Goal: Task Accomplishment & Management: Use online tool/utility

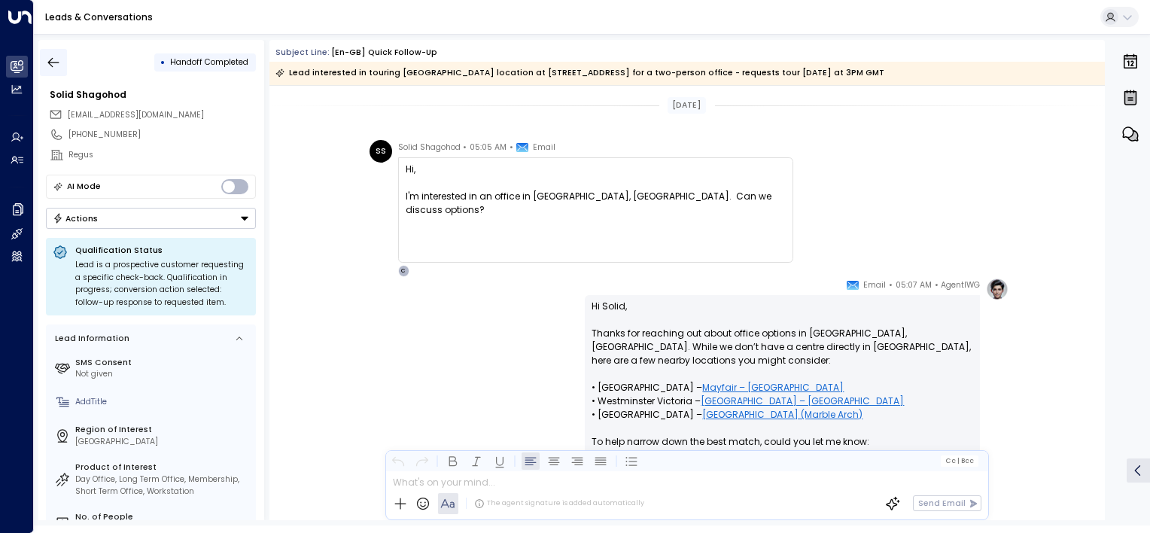
click at [56, 61] on icon "button" at bounding box center [53, 62] width 15 height 15
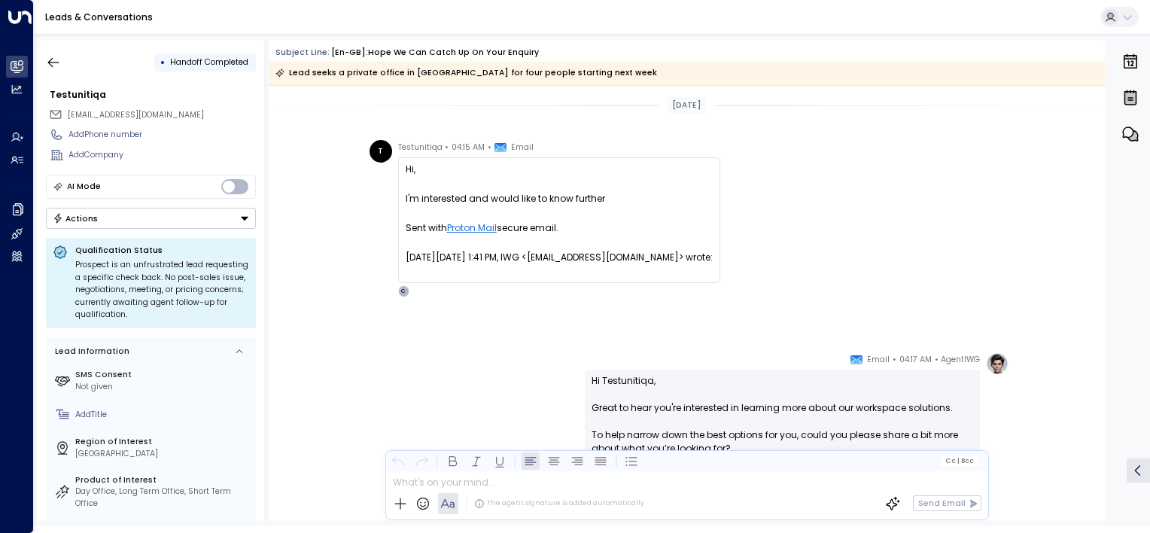
scroll to position [295, 0]
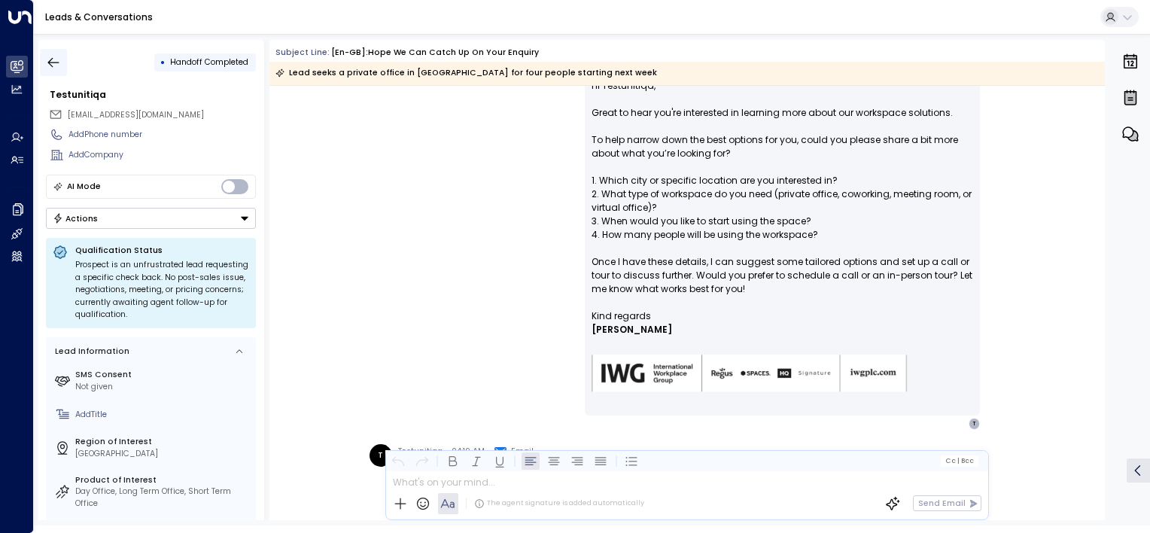
click at [53, 60] on icon "button" at bounding box center [53, 62] width 15 height 15
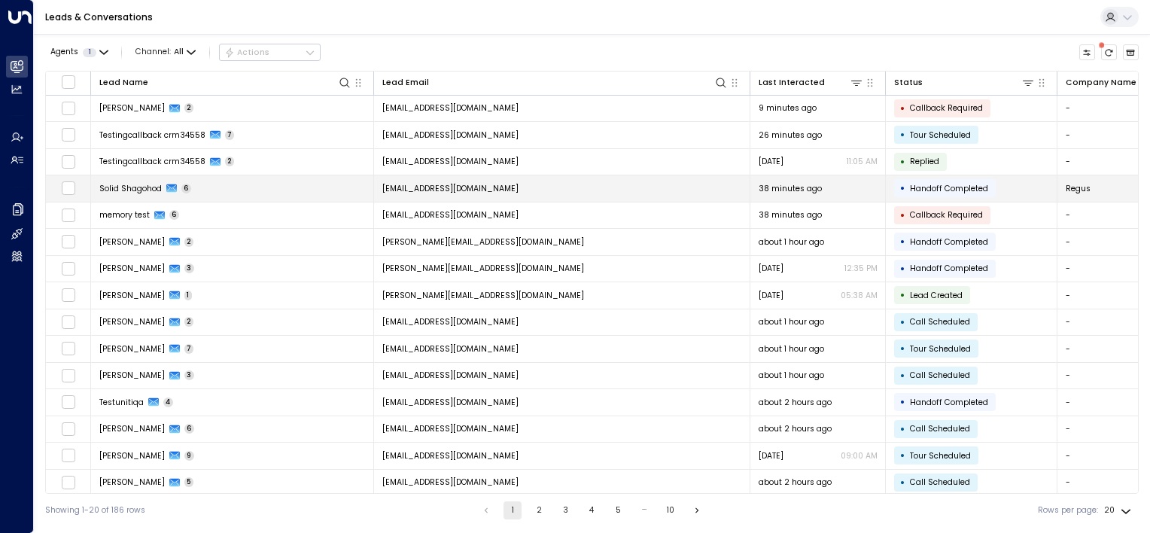
click at [624, 181] on td "[EMAIL_ADDRESS][DOMAIN_NAME]" at bounding box center [562, 188] width 376 height 26
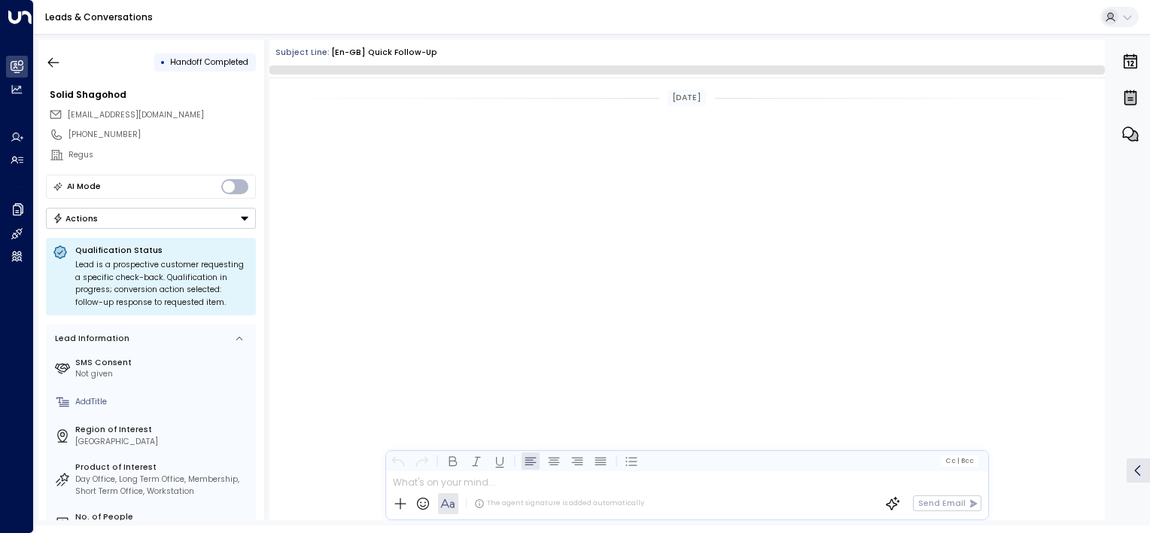
scroll to position [1186, 0]
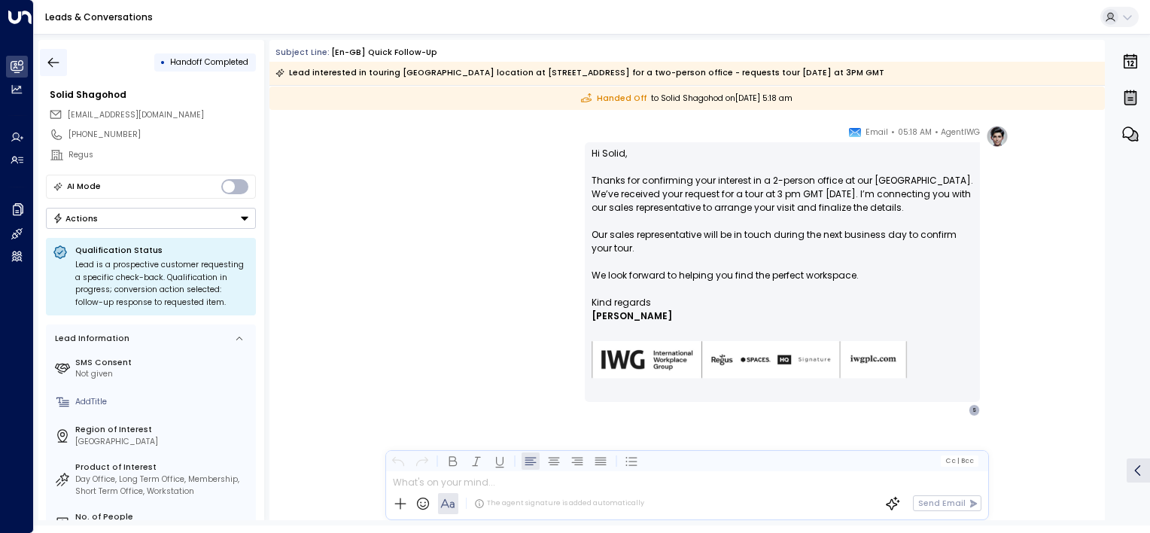
click at [56, 67] on icon "button" at bounding box center [53, 62] width 15 height 15
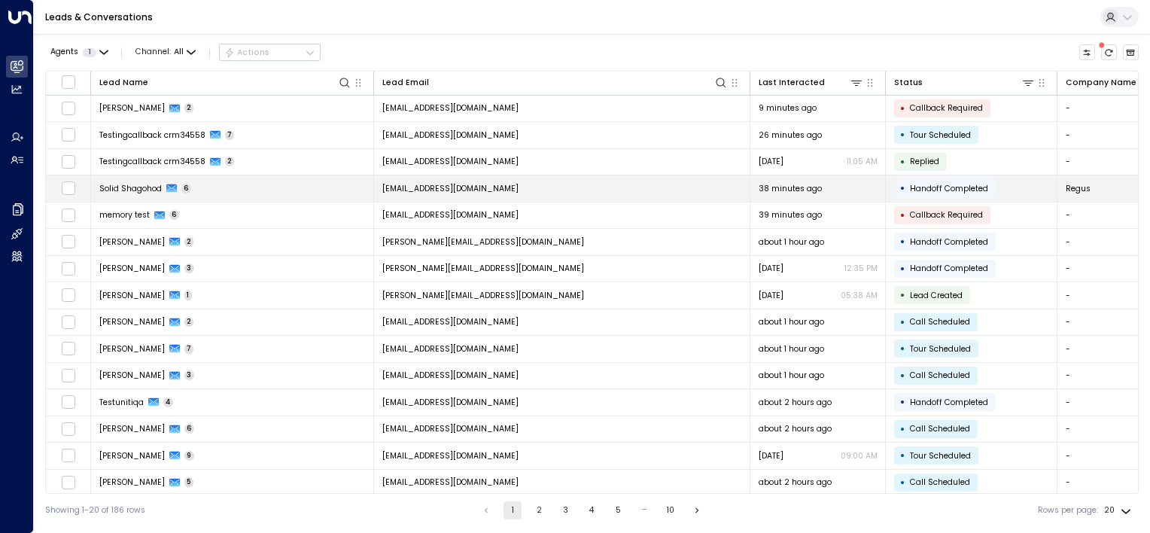
click at [665, 189] on td "[EMAIL_ADDRESS][DOMAIN_NAME]" at bounding box center [562, 188] width 376 height 26
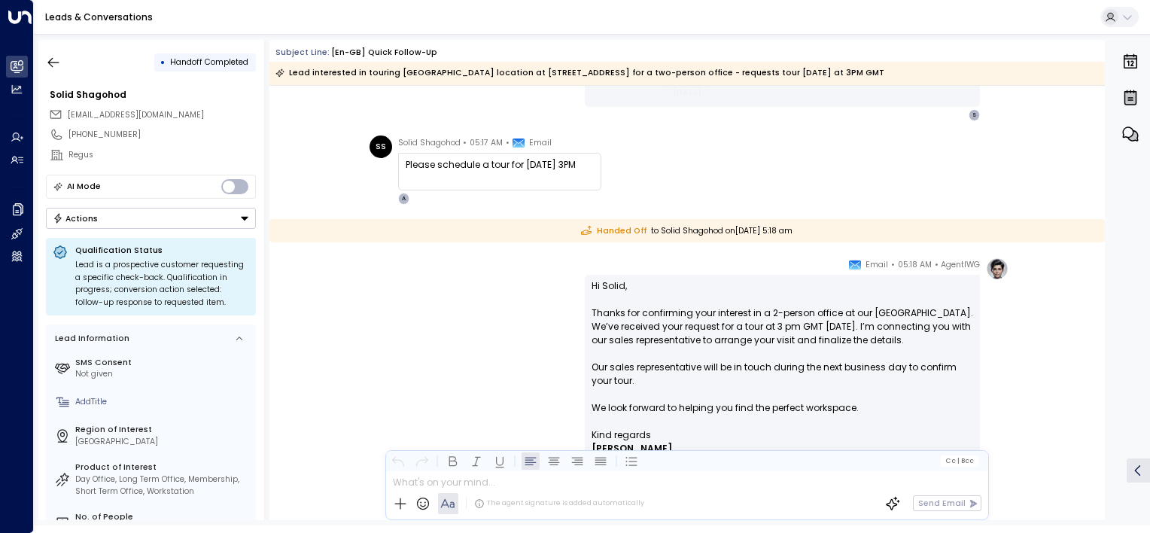
scroll to position [1194, 0]
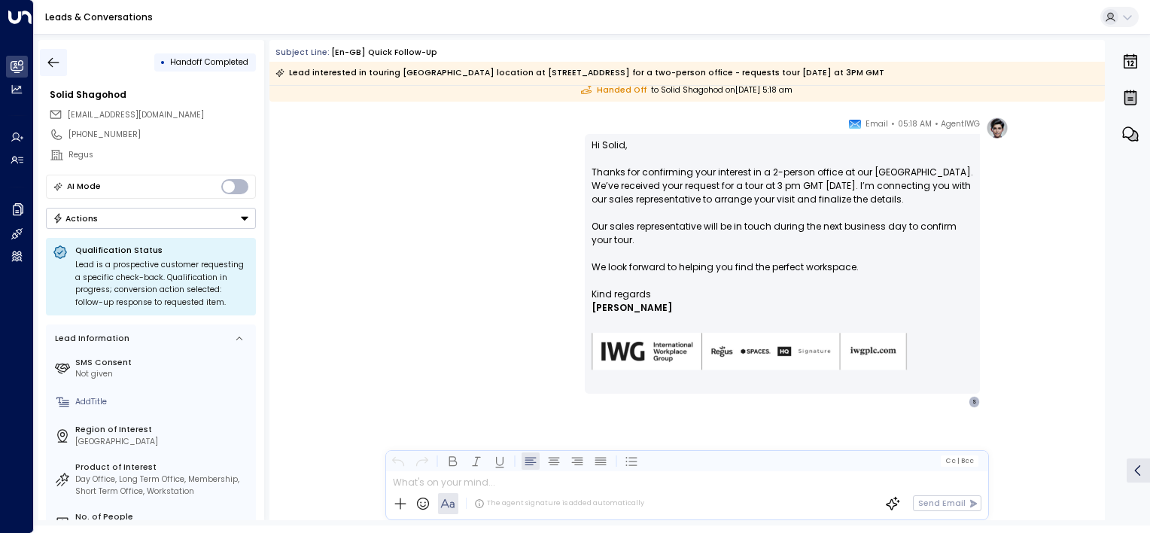
click at [52, 55] on icon "button" at bounding box center [53, 62] width 15 height 15
